Goal: Task Accomplishment & Management: Use online tool/utility

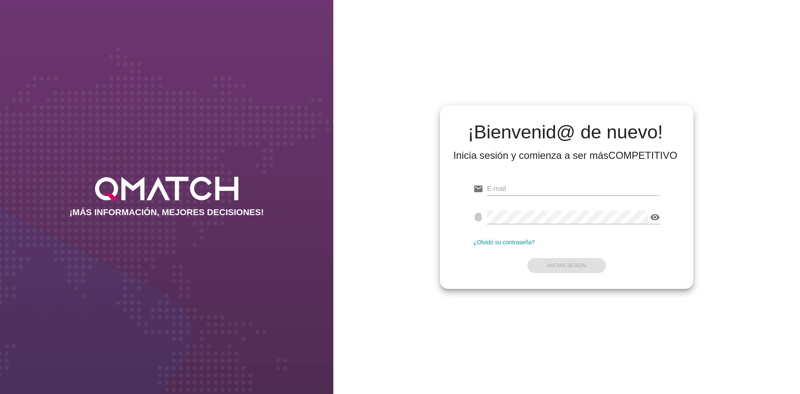
type input "[EMAIL_ADDRESS][DOMAIN_NAME]"
click at [576, 263] on form "email [EMAIL_ADDRESS][DOMAIN_NAME] Correo no válido fingerprint visibility Cont…" at bounding box center [566, 226] width 187 height 98
click at [576, 265] on strong "Iniciar Sesión" at bounding box center [567, 266] width 39 height 6
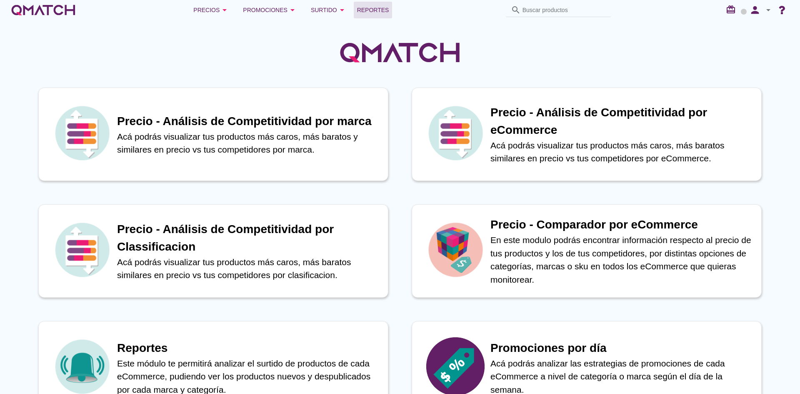
click at [377, 13] on span "Reportes" at bounding box center [373, 10] width 32 height 10
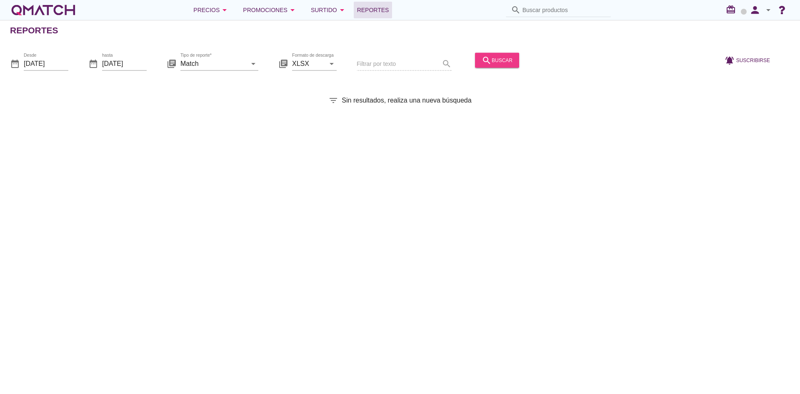
click at [488, 59] on icon "search" at bounding box center [487, 60] width 10 height 10
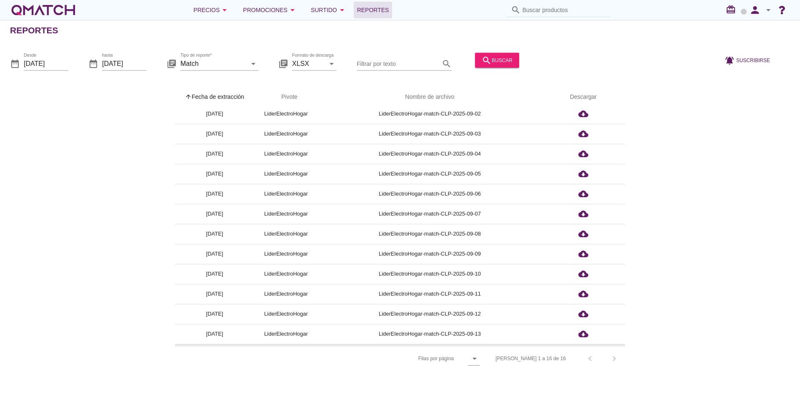
scroll to position [83, 0]
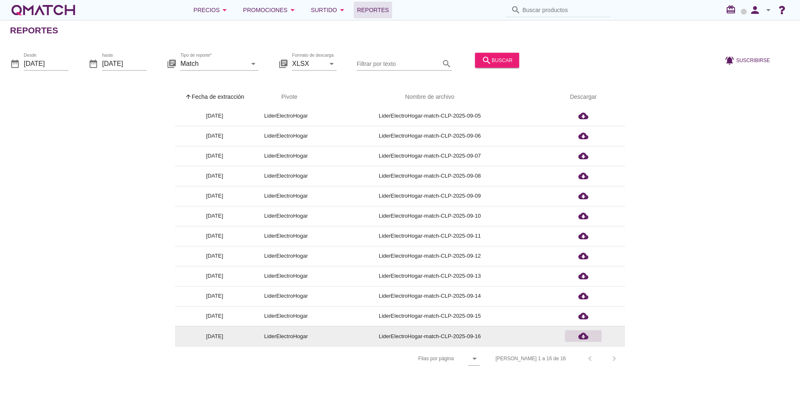
click at [589, 336] on div "cloud_download" at bounding box center [583, 336] width 30 height 10
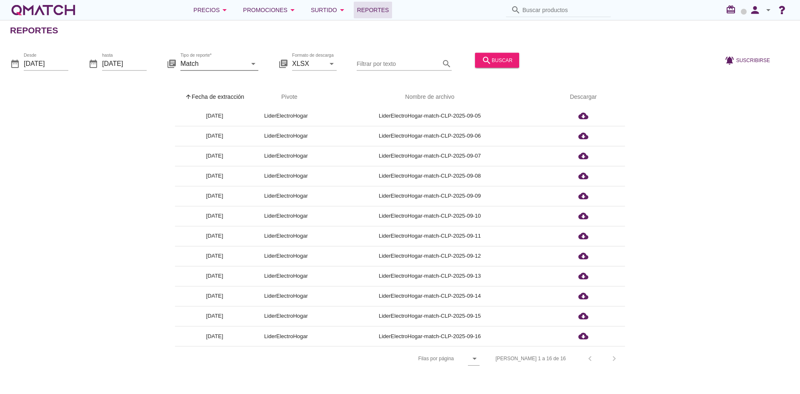
click at [213, 64] on input "Match" at bounding box center [213, 63] width 66 height 13
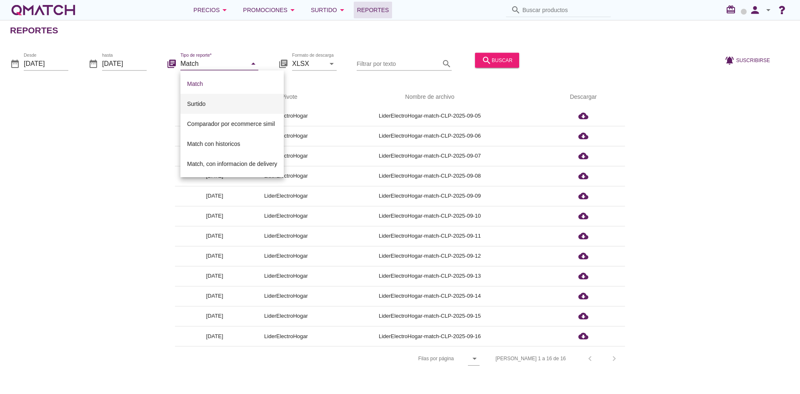
click at [210, 100] on div "Surtido" at bounding box center [232, 104] width 90 height 10
type input "Surtido"
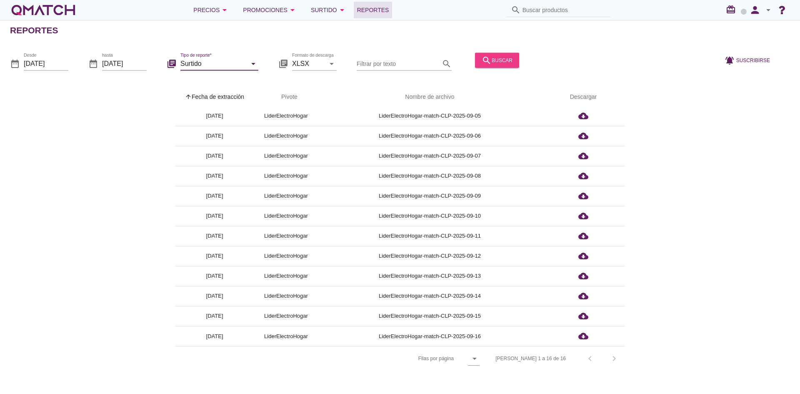
click at [507, 60] on div "search buscar" at bounding box center [497, 60] width 31 height 10
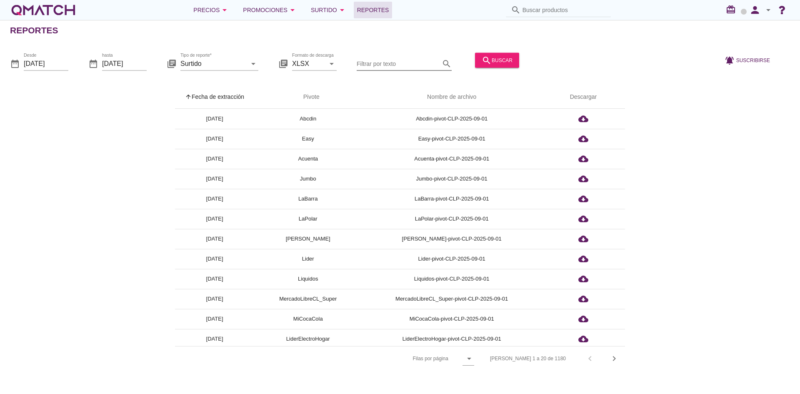
click at [394, 62] on input "Filtrar por texto" at bounding box center [398, 63] width 83 height 13
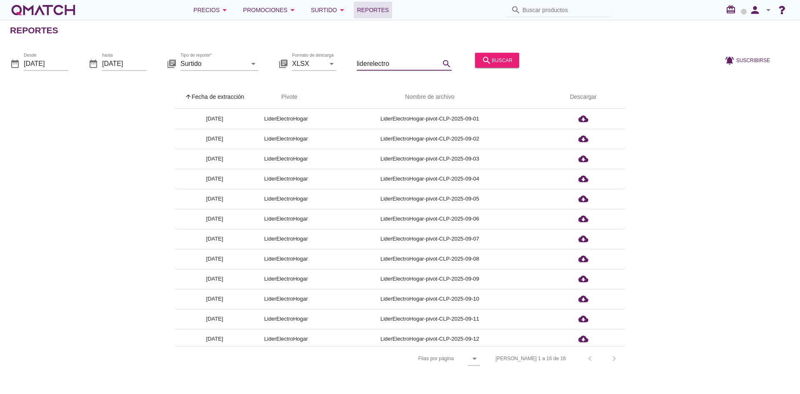
type input "liderelectro"
click at [608, 357] on div "[PERSON_NAME] 1 a 16 de 16 chevron_left chevron_right" at bounding box center [556, 358] width 140 height 20
click at [612, 360] on div "[PERSON_NAME] 1 a 16 de 16 chevron_left chevron_right" at bounding box center [556, 358] width 140 height 20
click at [615, 360] on div "[PERSON_NAME] 1 a 16 de 16 chevron_left chevron_right" at bounding box center [556, 358] width 140 height 20
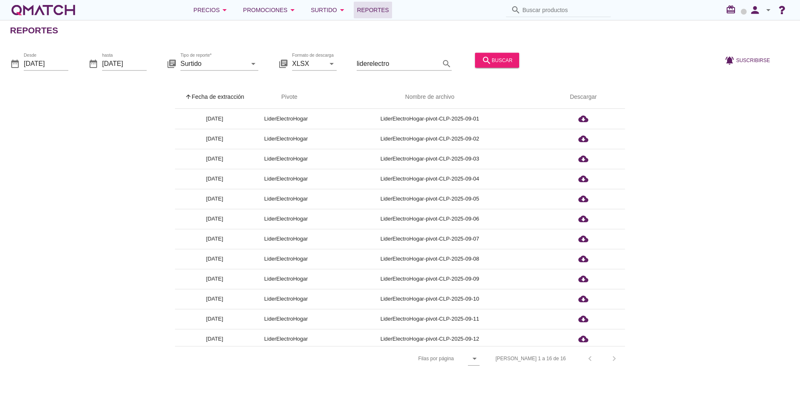
click at [615, 360] on div "[PERSON_NAME] 1 a 16 de 16 chevron_left chevron_right" at bounding box center [556, 358] width 140 height 20
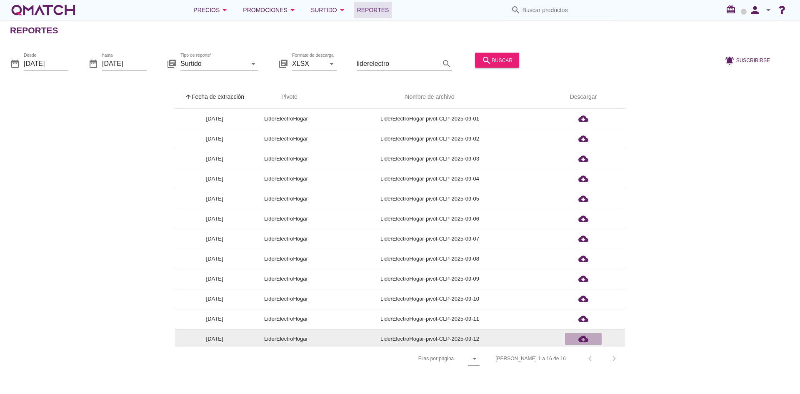
click at [587, 340] on icon "cloud_download" at bounding box center [583, 339] width 10 height 10
